Goal: Task Accomplishment & Management: Use online tool/utility

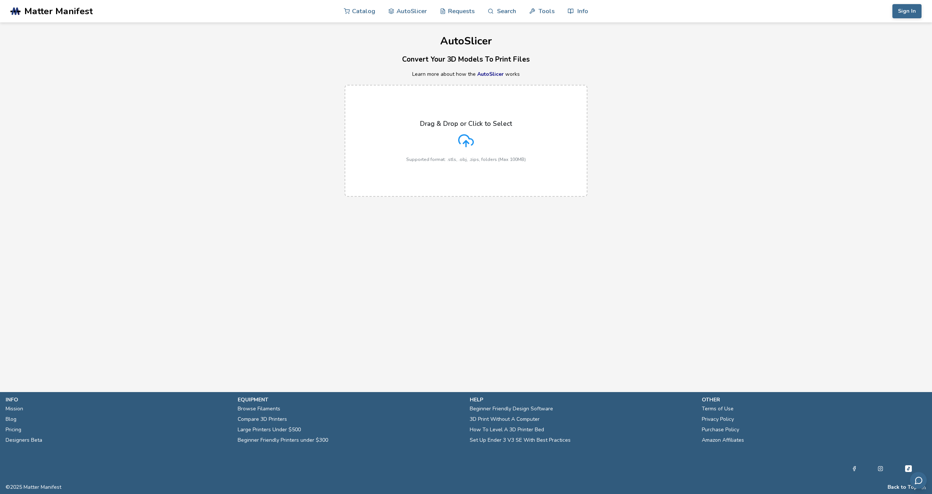
click at [478, 135] on div "Drag & Drop or Click to Select Supported format: .stls, .obj, .zips, folders (M…" at bounding box center [466, 141] width 120 height 42
click at [0, 0] on input "Drag & Drop or Click to Select Supported format: .stls, .obj, .zips, folders (M…" at bounding box center [0, 0] width 0 height 0
click at [482, 148] on div "Drag & Drop or Click to Select Supported format: .stls, .obj, .zips, folders (M…" at bounding box center [466, 141] width 120 height 42
click at [0, 0] on input "Drag & Drop or Click to Select Supported format: .stls, .obj, .zips, folders (M…" at bounding box center [0, 0] width 0 height 0
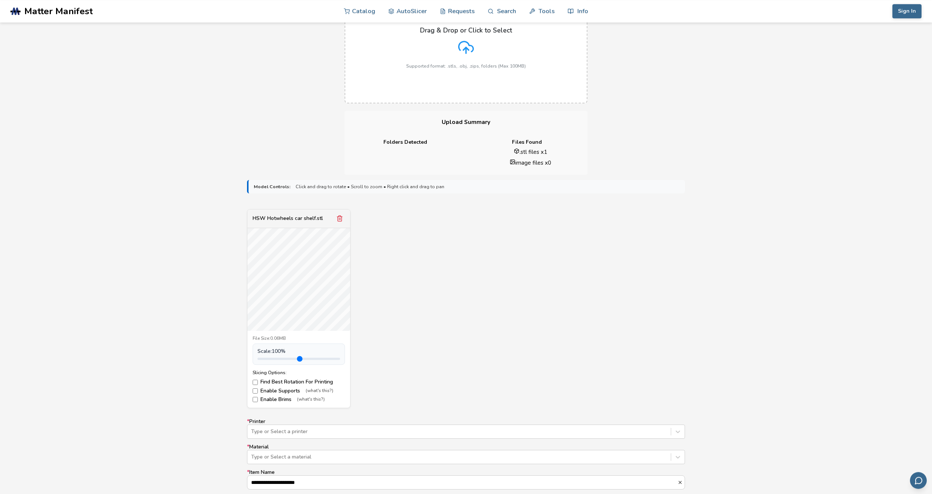
scroll to position [103, 0]
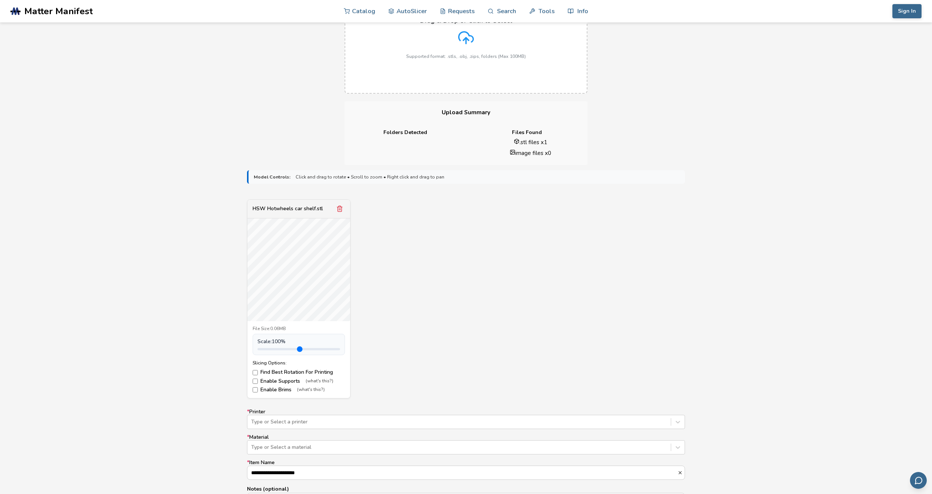
click at [262, 388] on label "Enable Brims (what's this?)" at bounding box center [299, 390] width 92 height 6
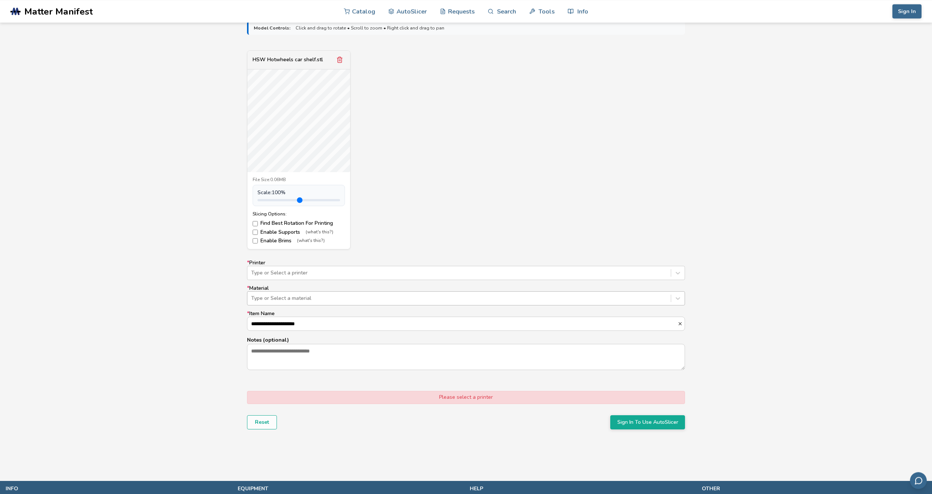
scroll to position [258, 0]
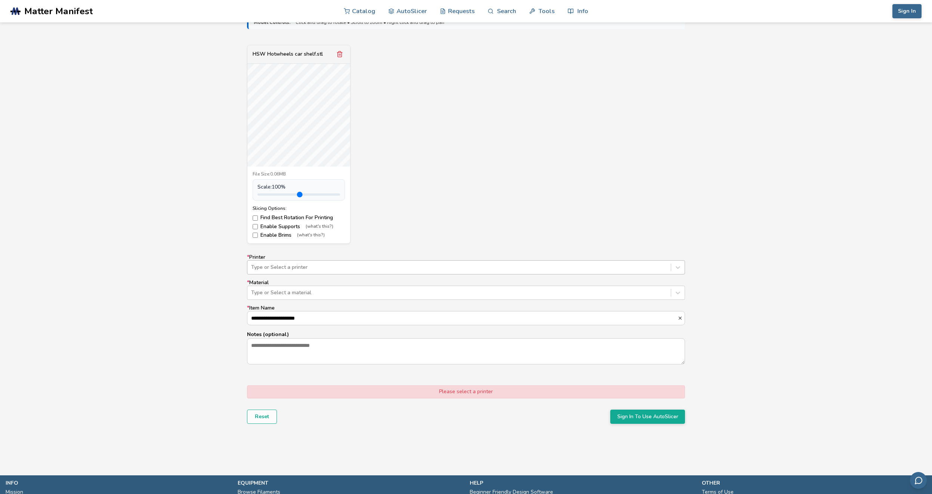
click at [425, 264] on div at bounding box center [459, 267] width 416 height 7
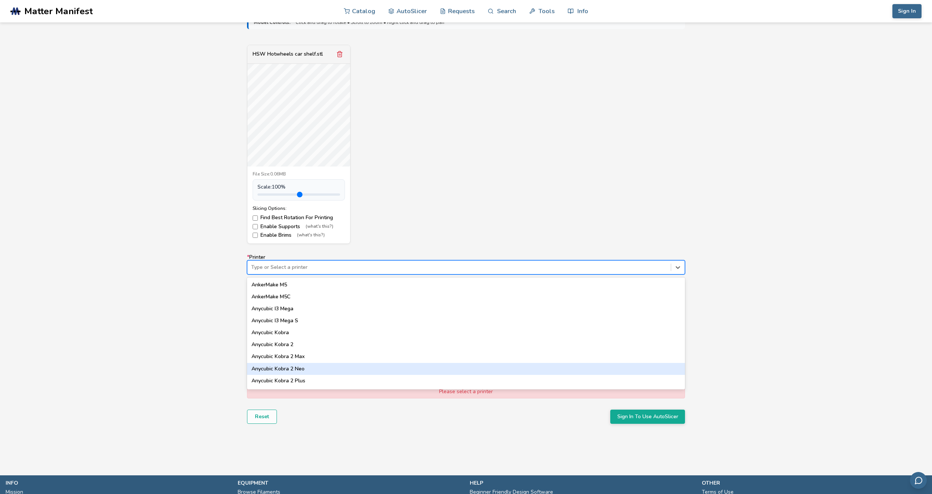
click at [339, 367] on div "Anycubic Kobra 2 Neo" at bounding box center [466, 369] width 438 height 12
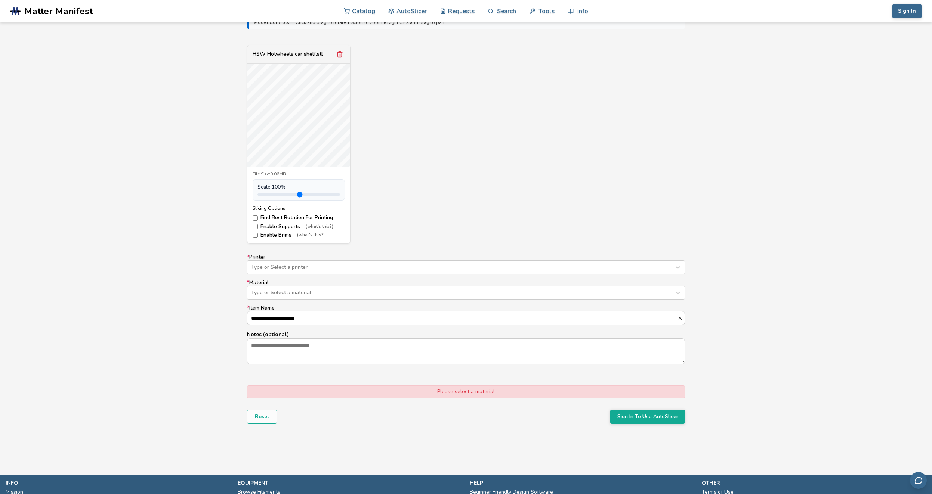
click at [339, 367] on form "**********" at bounding box center [466, 219] width 449 height 419
click at [394, 290] on div at bounding box center [459, 292] width 416 height 7
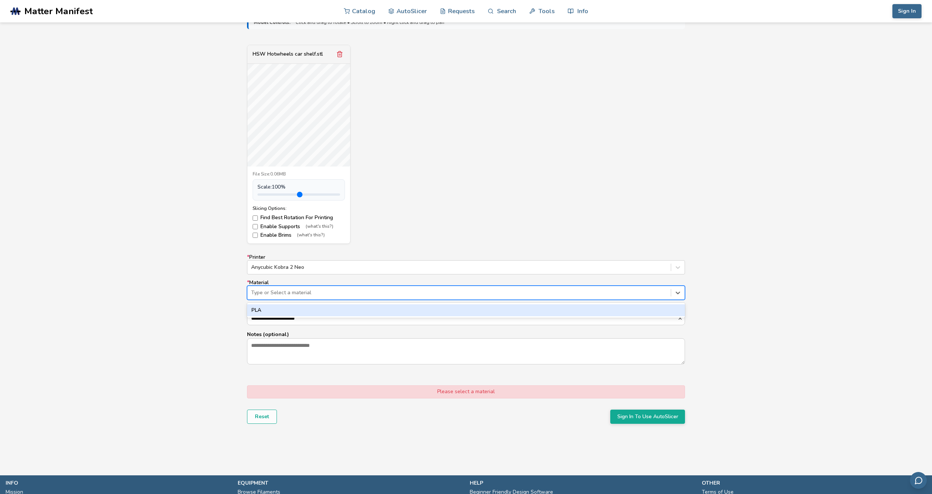
click at [389, 308] on div "PLA" at bounding box center [466, 311] width 438 height 12
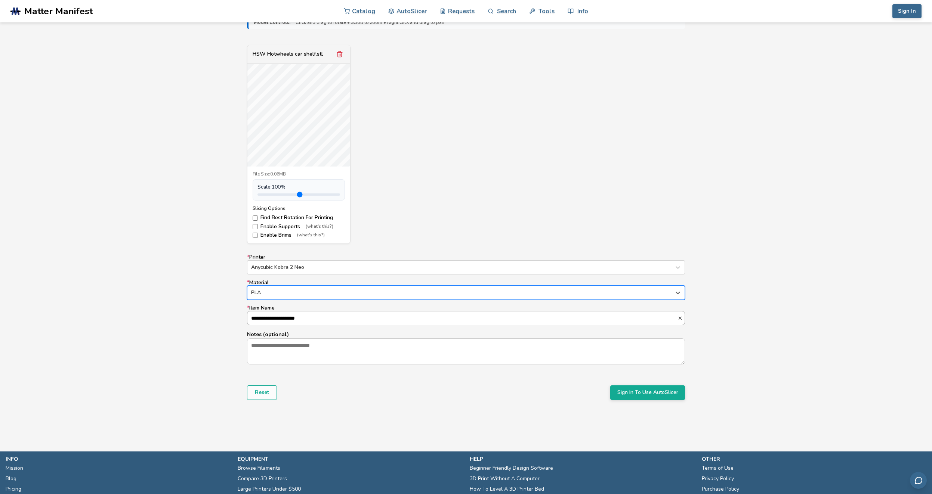
click at [392, 320] on input "**********" at bounding box center [462, 318] width 430 height 13
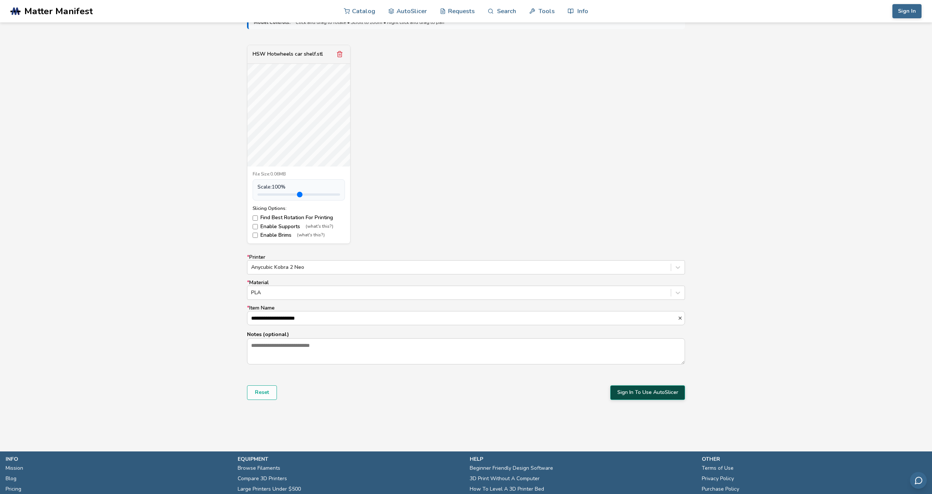
click at [674, 397] on button "Sign In To Use AutoSlicer" at bounding box center [647, 393] width 75 height 14
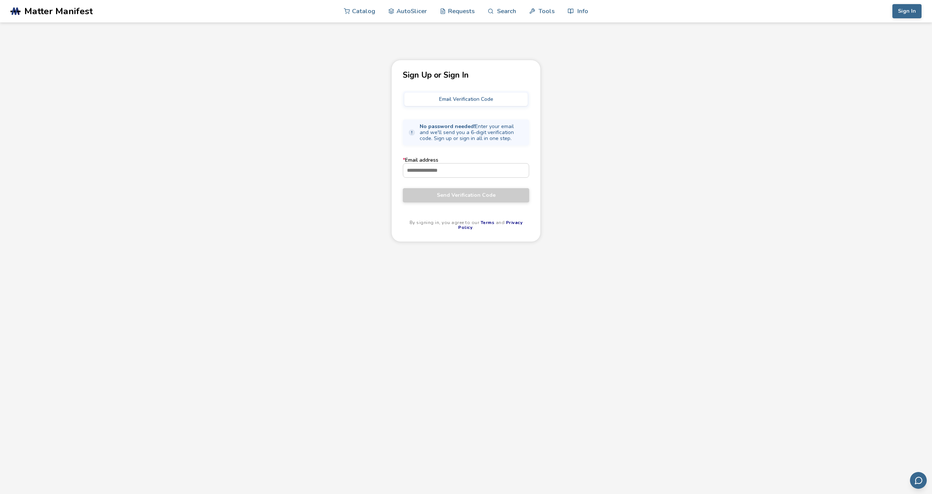
click at [458, 179] on form "* Email address Send Verification Code" at bounding box center [466, 179] width 126 height 45
click at [459, 177] on input "* Email address" at bounding box center [466, 170] width 126 height 13
click at [460, 174] on input "* Email address" at bounding box center [466, 170] width 126 height 13
type input "*"
type input "**********"
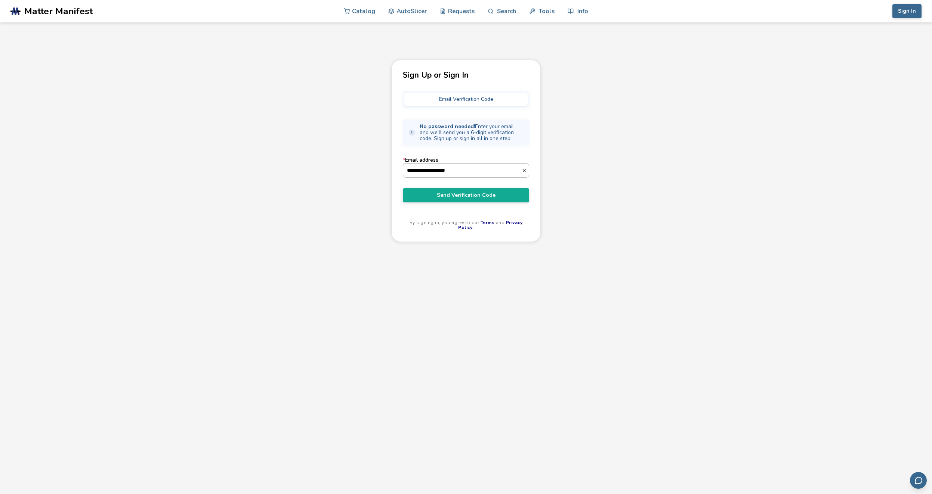
click at [403, 188] on button "Send Verification Code" at bounding box center [466, 195] width 126 height 14
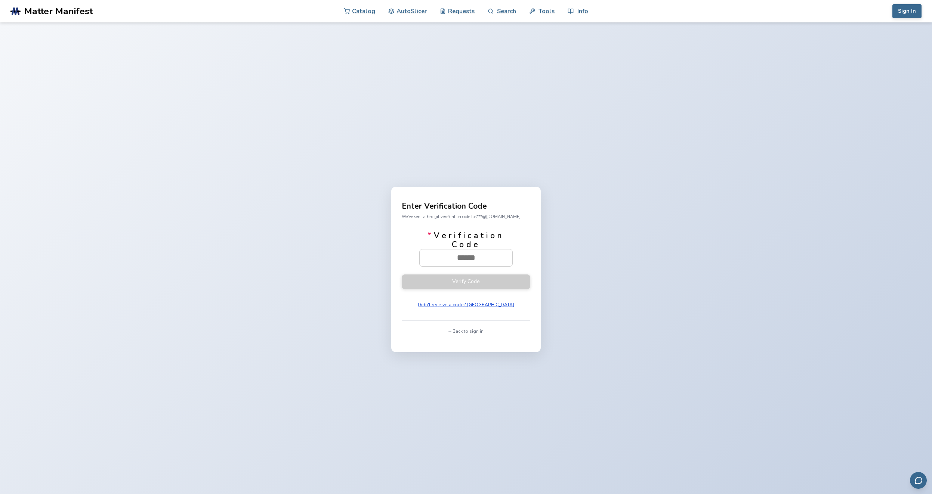
click at [466, 308] on button "Didn't receive a code? Resend" at bounding box center [466, 305] width 102 height 10
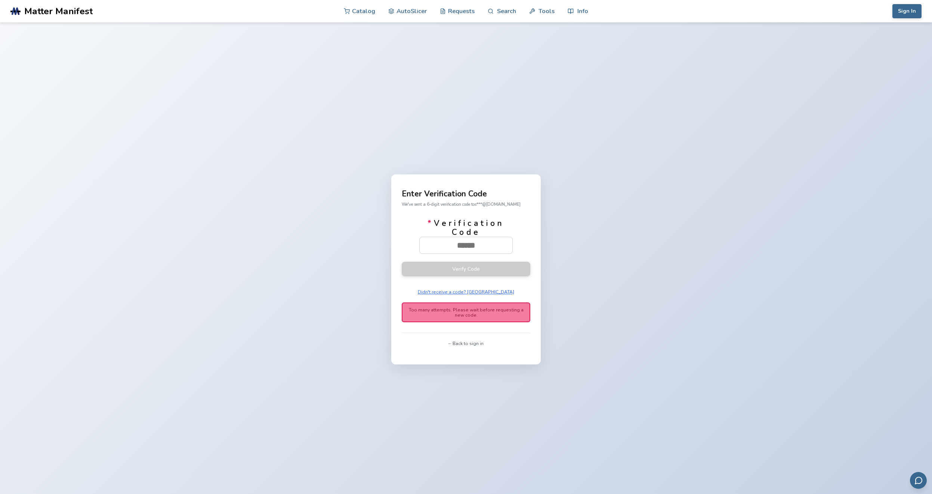
click at [469, 347] on button "← Back to sign in" at bounding box center [466, 344] width 40 height 10
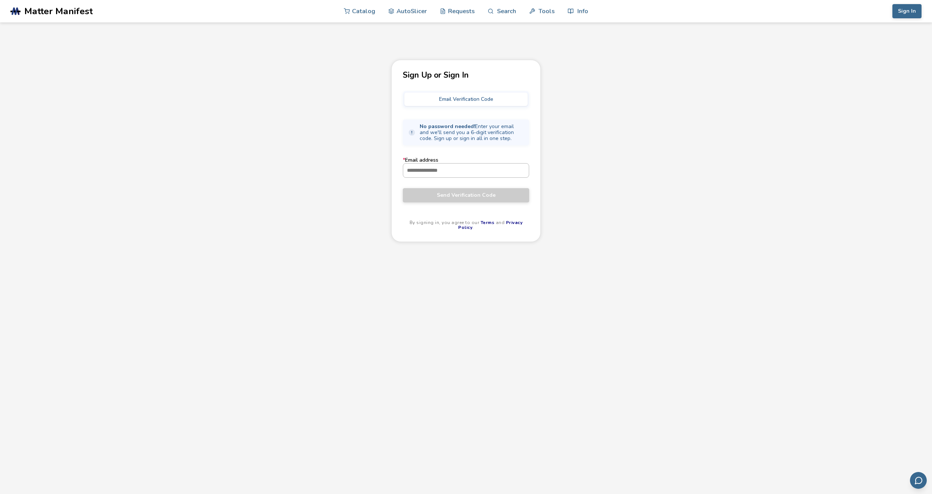
click at [466, 175] on input "* Email address" at bounding box center [466, 170] width 126 height 13
type input "**********"
click at [467, 198] on span "Send Verification Code" at bounding box center [466, 195] width 115 height 6
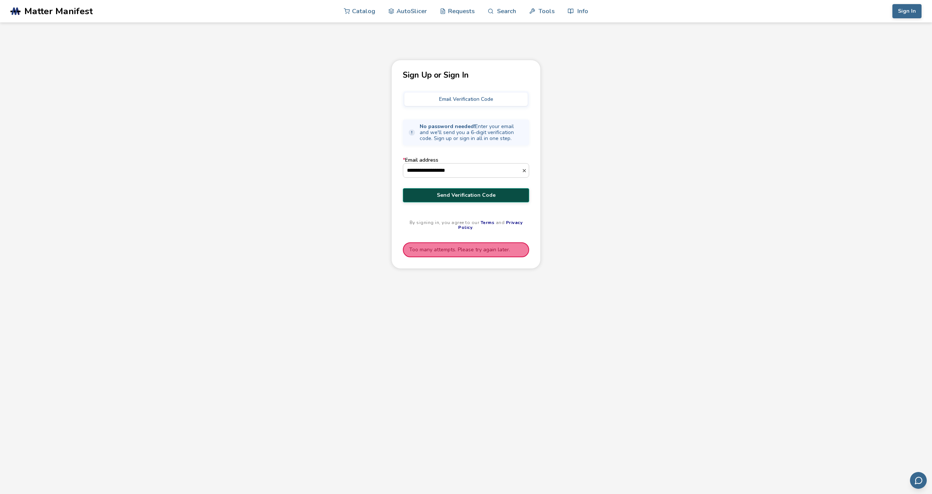
click at [467, 198] on span "Send Verification Code" at bounding box center [466, 195] width 115 height 6
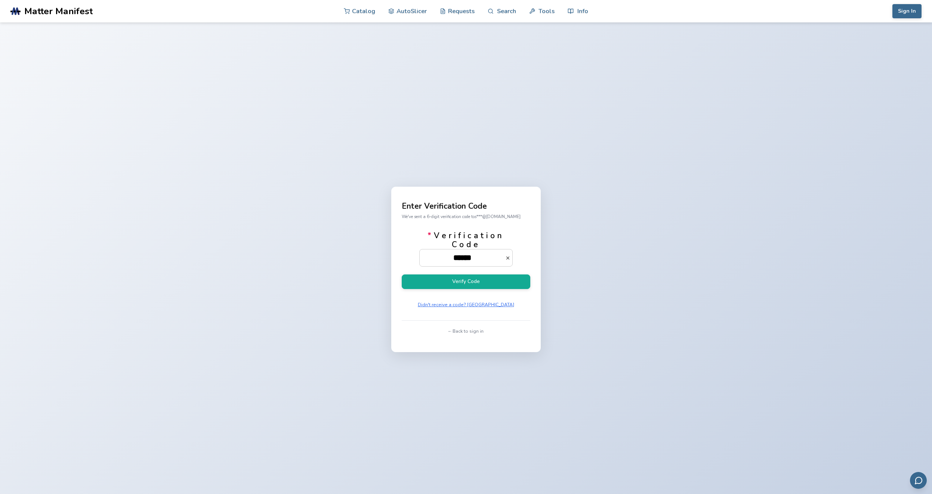
scroll to position [0, 10]
type input "******"
click at [402, 275] on button "Verify Code" at bounding box center [466, 282] width 129 height 15
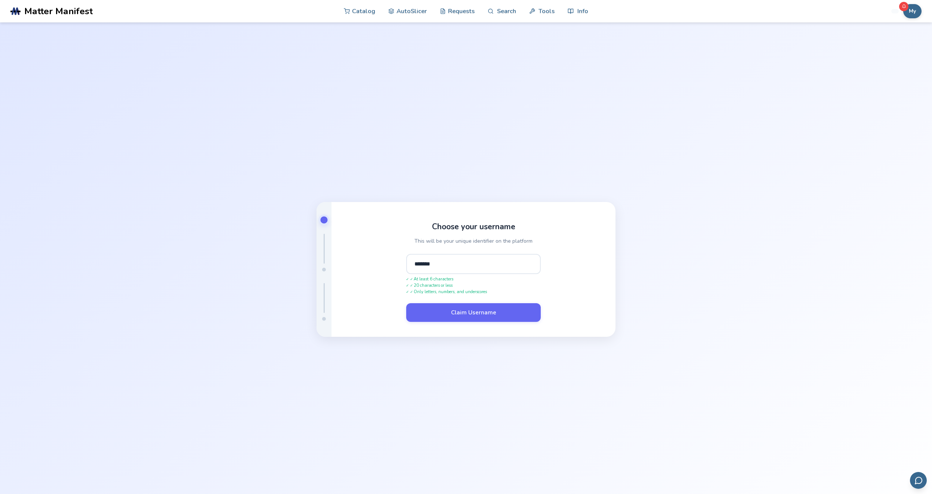
type input "*******"
click at [406, 303] on button "Claim Username" at bounding box center [473, 312] width 135 height 19
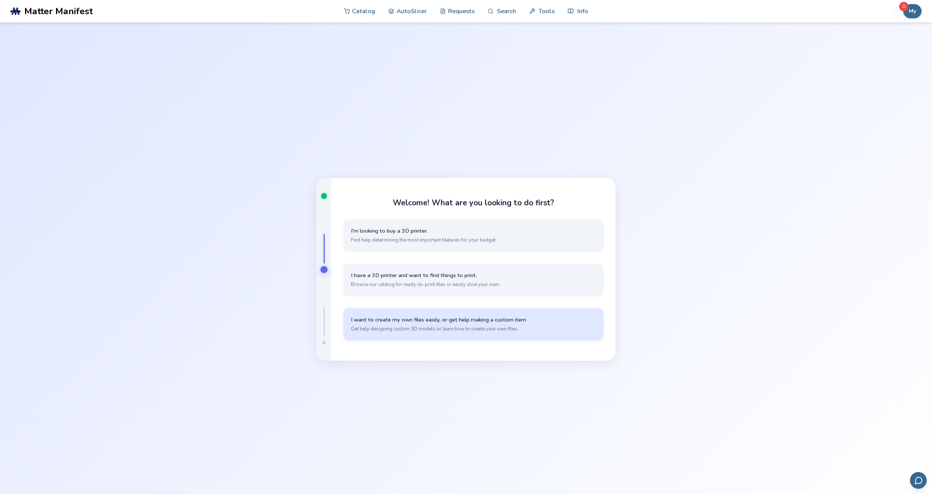
click at [491, 329] on span "Get help designing custom 3D models or learn how to create your own files." at bounding box center [473, 329] width 245 height 7
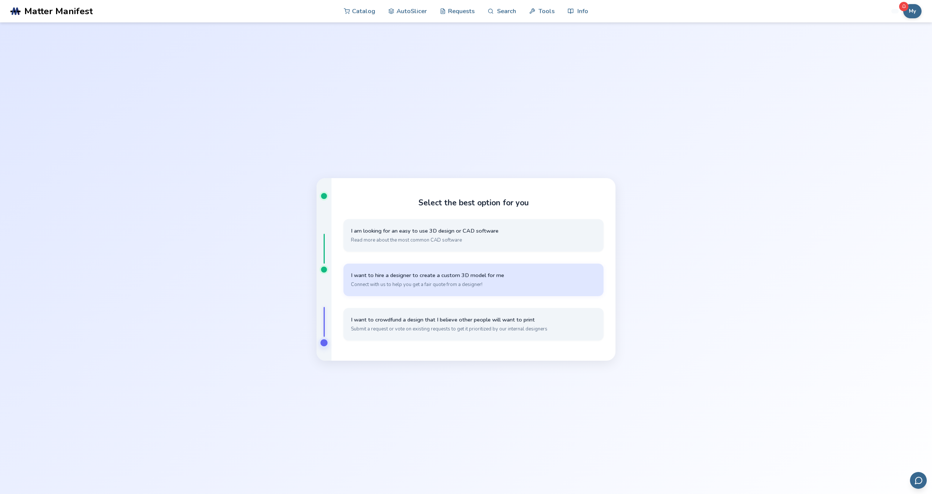
click at [455, 294] on button "I want to hire a designer to create a custom 3D model for me Connect with us to…" at bounding box center [473, 280] width 260 height 33
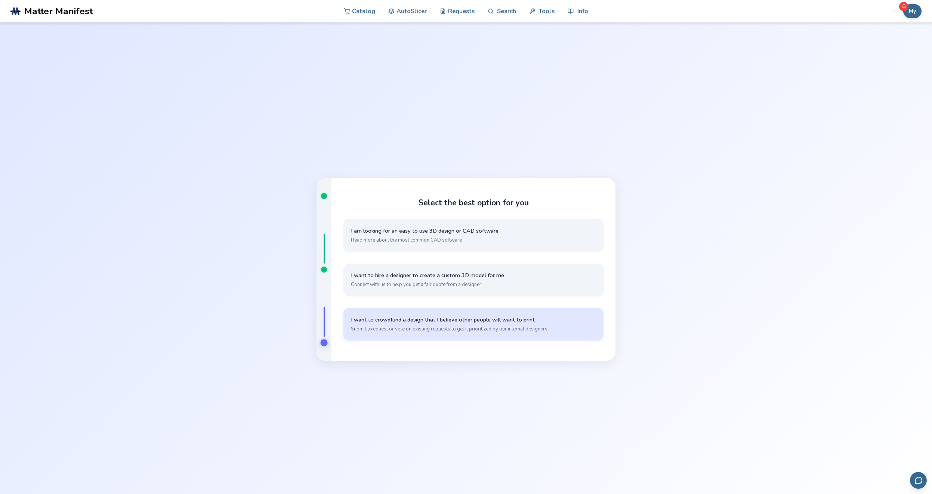
click at [456, 333] on button "I want to crowdfund a design that I believe other people will want to print Sub…" at bounding box center [473, 324] width 260 height 33
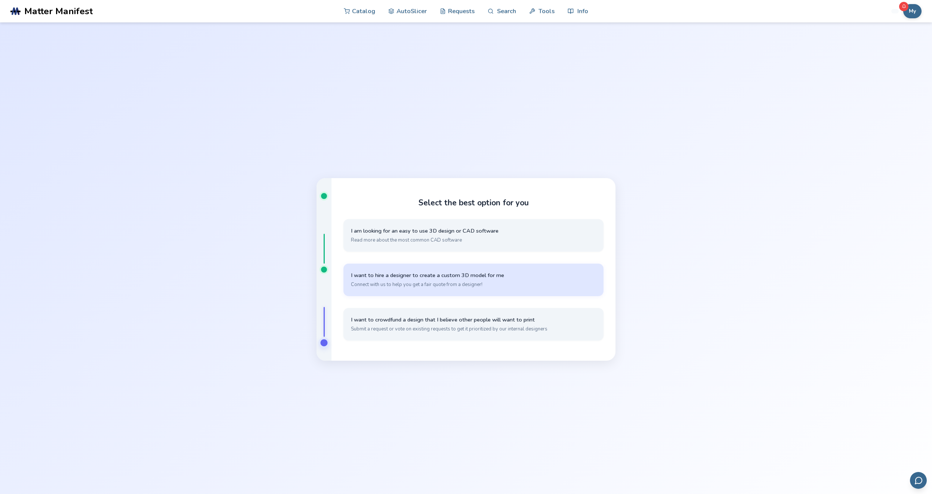
click at [461, 285] on span "Connect with us to help you get a fair quote from a designer!" at bounding box center [473, 284] width 245 height 7
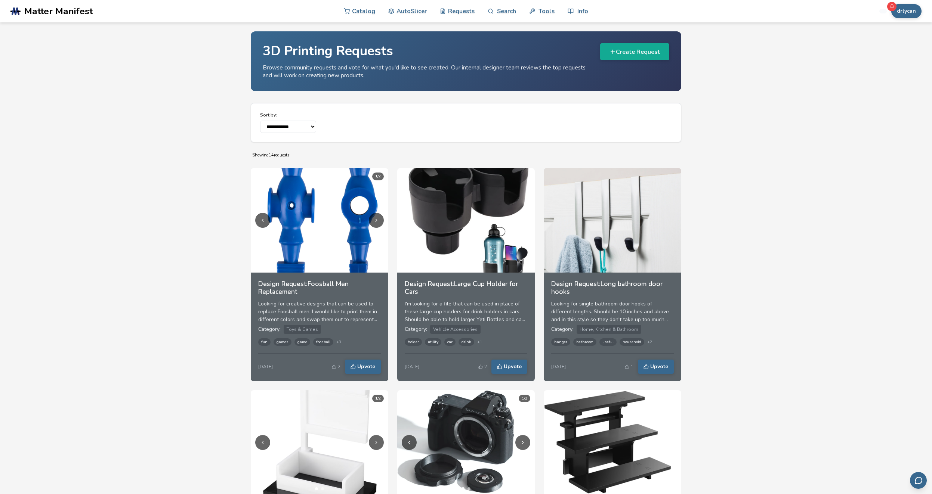
click at [55, 16] on span "Matter Manifest" at bounding box center [58, 11] width 68 height 10
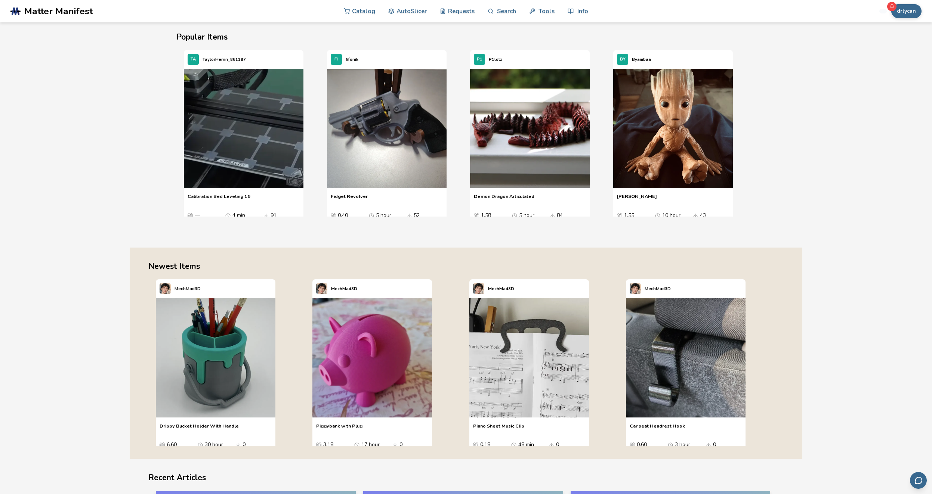
scroll to position [1186, 0]
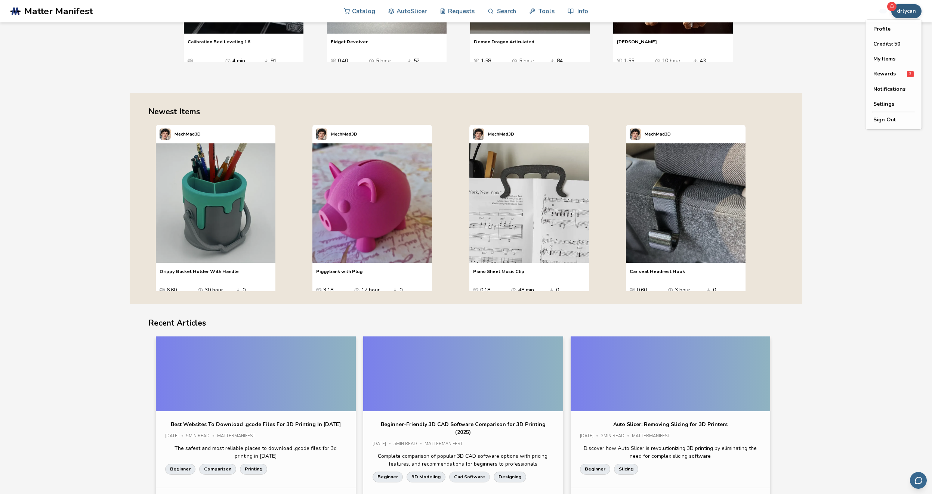
click at [902, 12] on button "drlycan" at bounding box center [906, 11] width 30 height 14
click at [895, 75] on div "Rewards 3" at bounding box center [893, 74] width 40 height 6
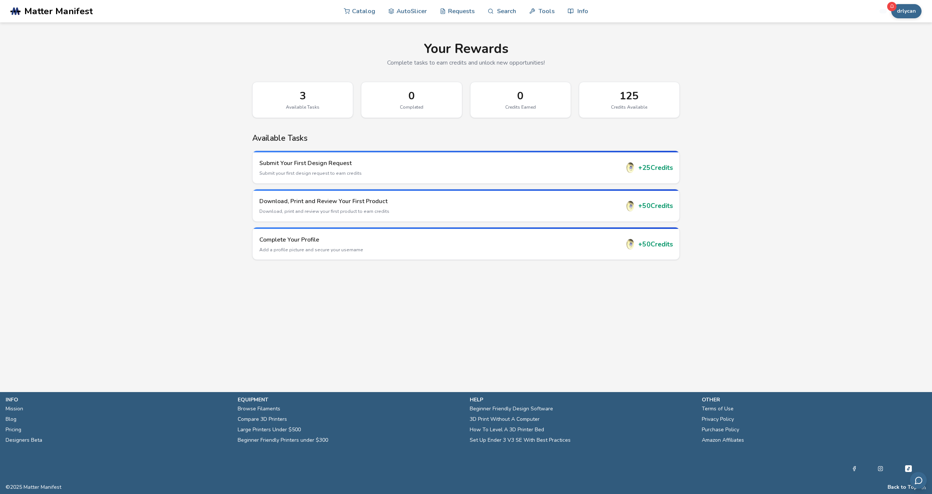
click at [626, 98] on div "125" at bounding box center [629, 96] width 84 height 12
click at [295, 104] on div "3 Available Tasks" at bounding box center [302, 100] width 101 height 36
click at [544, 94] on div "0" at bounding box center [520, 96] width 84 height 12
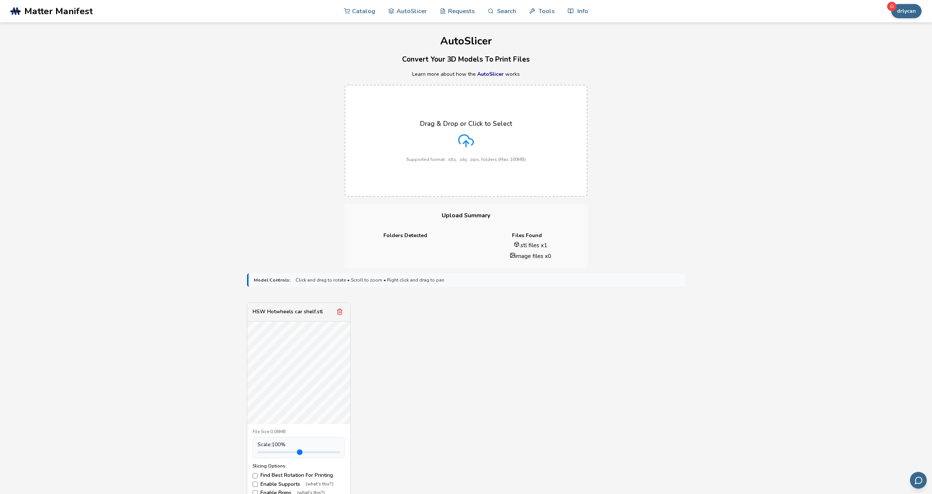
scroll to position [155, 0]
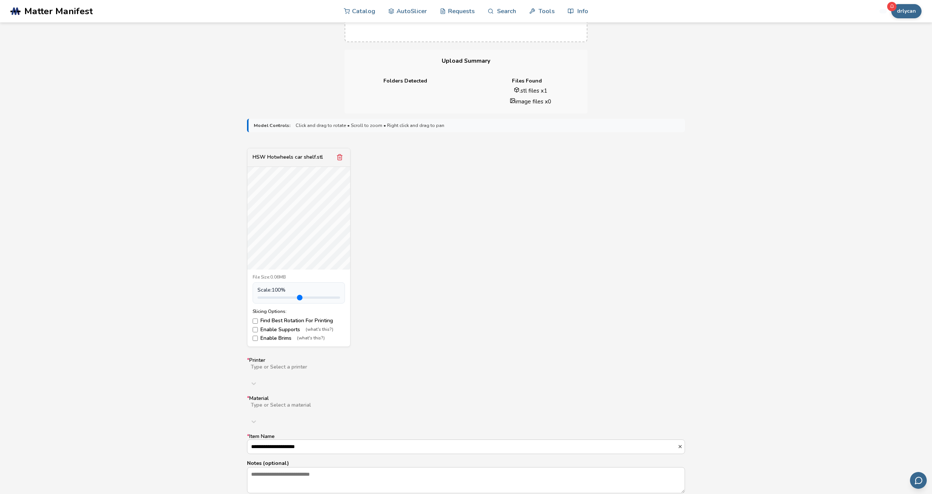
click at [280, 340] on label "Enable Brims (what's this?)" at bounding box center [299, 339] width 92 height 6
click at [311, 366] on div "Type or Select a printer" at bounding box center [466, 370] width 438 height 13
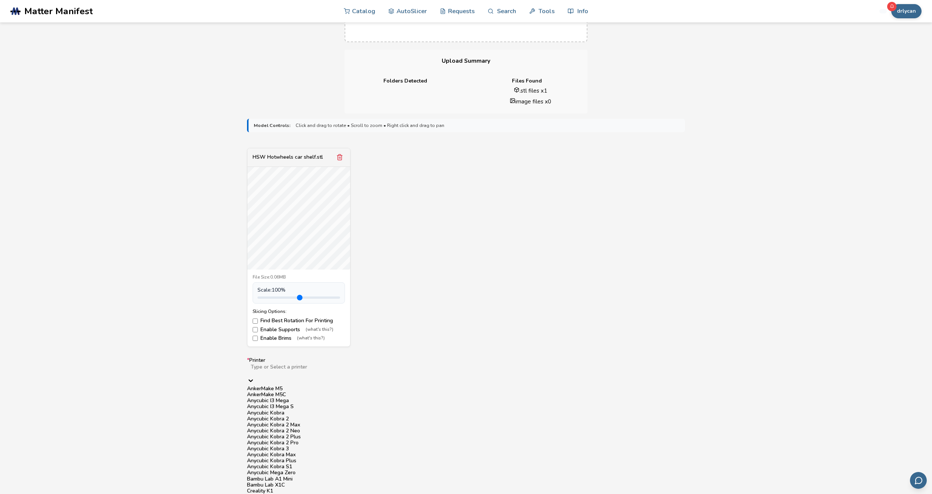
click at [319, 434] on div "Anycubic Kobra 2 Neo" at bounding box center [466, 431] width 438 height 6
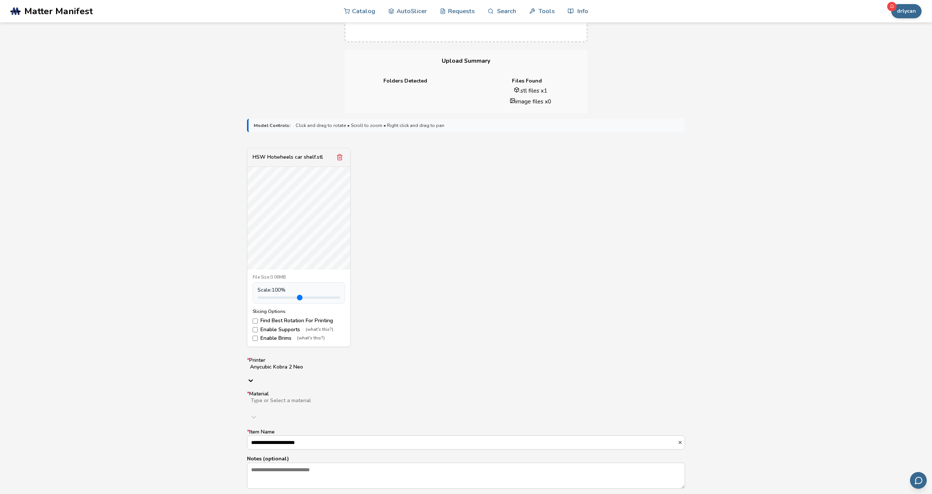
click at [382, 391] on label "* Material Type or Select a material" at bounding box center [466, 407] width 438 height 33
click at [357, 409] on div at bounding box center [368, 412] width 237 height 6
click at [348, 424] on div "PLA" at bounding box center [466, 427] width 438 height 6
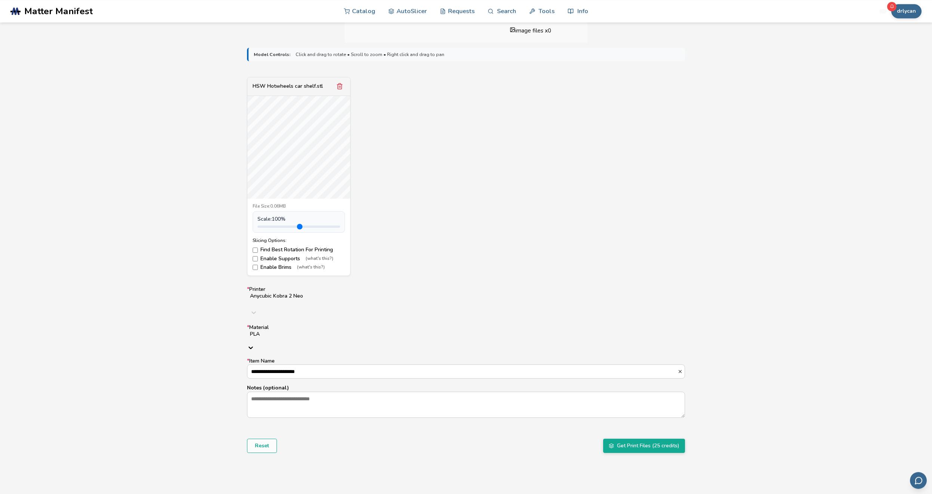
scroll to position [318, 0]
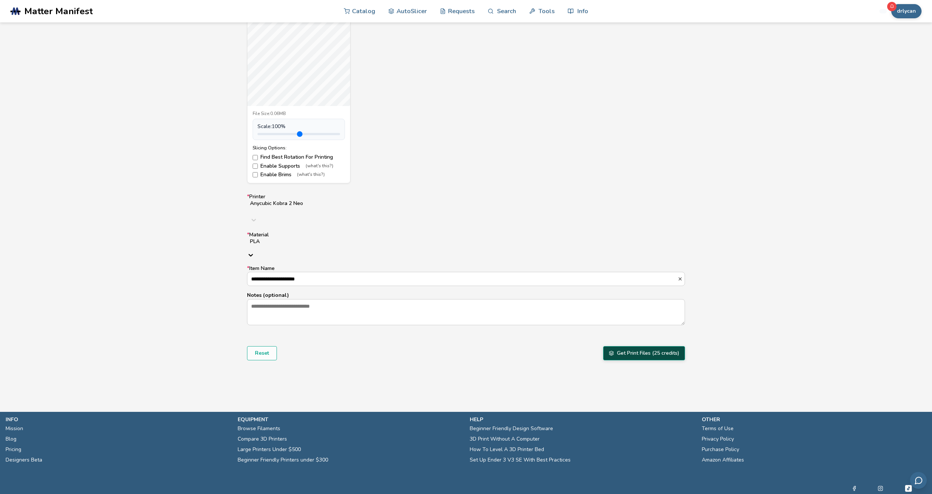
click at [640, 346] on button "Get Print Files (25 credits)" at bounding box center [644, 353] width 82 height 14
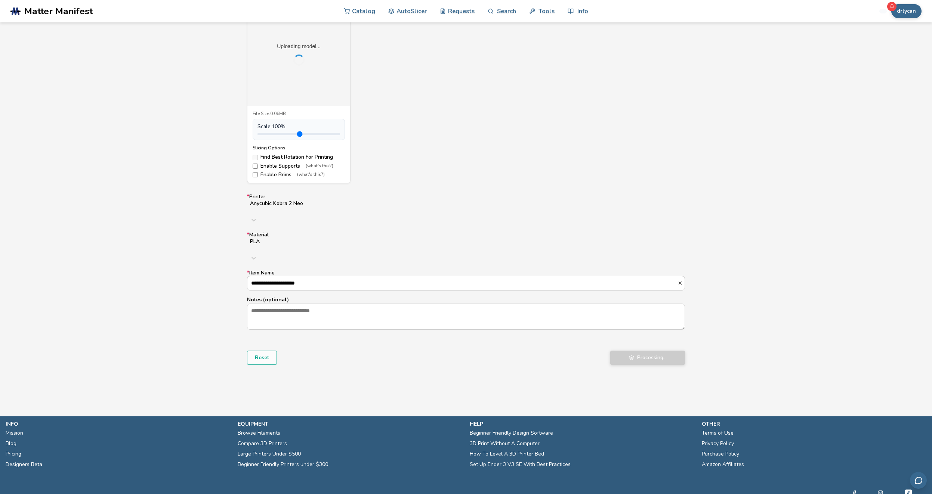
click at [918, 10] on div "Upload starting.. Please do not close or refresh this page during the upload pr…" at bounding box center [836, 22] width 184 height 37
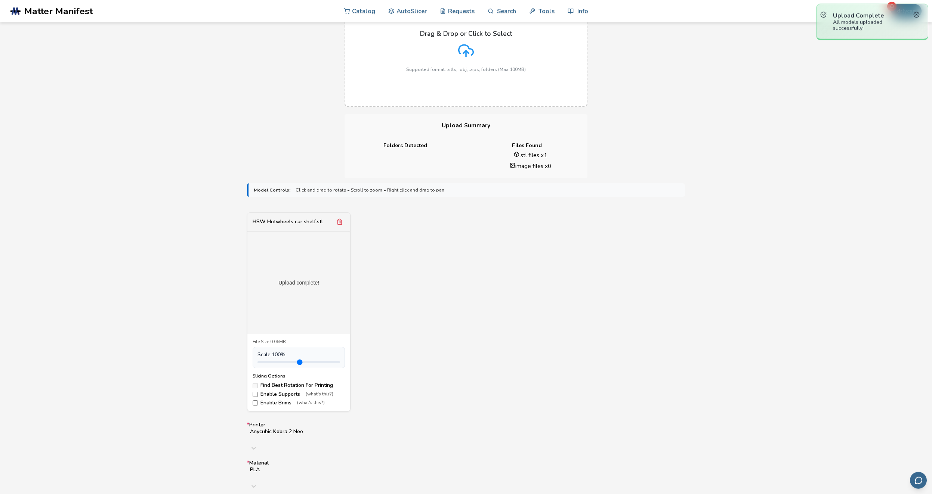
scroll to position [9, 0]
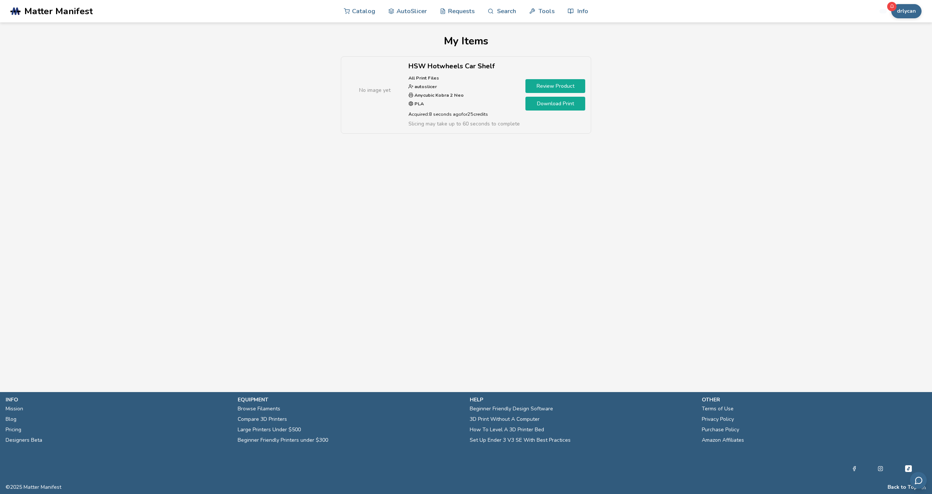
click at [545, 105] on link "Download Print" at bounding box center [556, 104] width 60 height 14
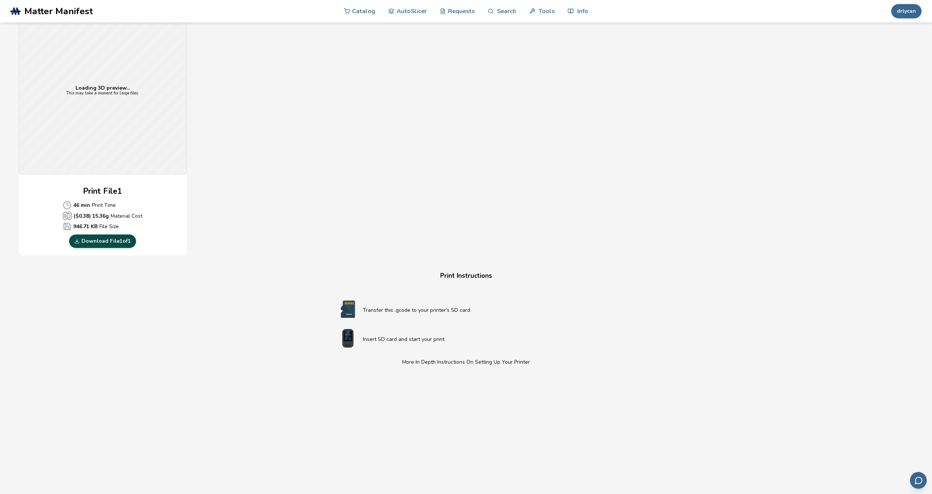
scroll to position [206, 0]
click at [103, 244] on link "Download File 1 of 1" at bounding box center [102, 241] width 67 height 13
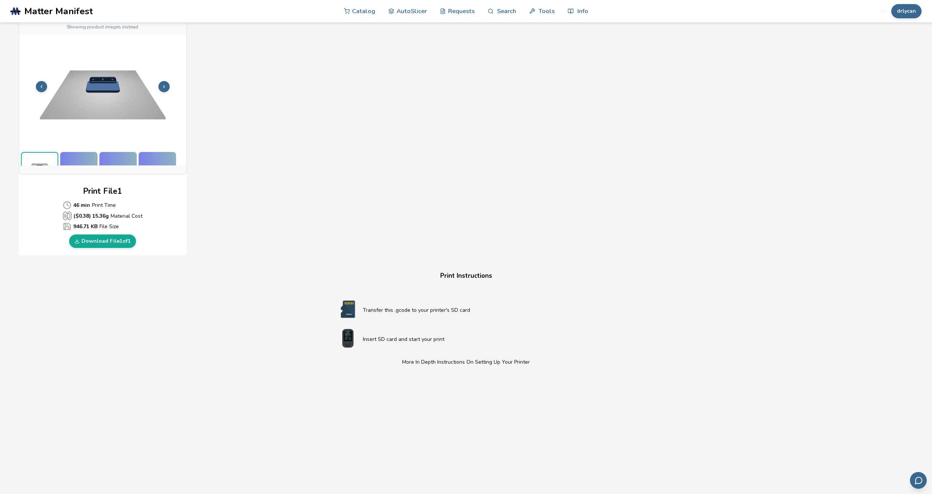
scroll to position [13, 0]
